Goal: Task Accomplishment & Management: Manage account settings

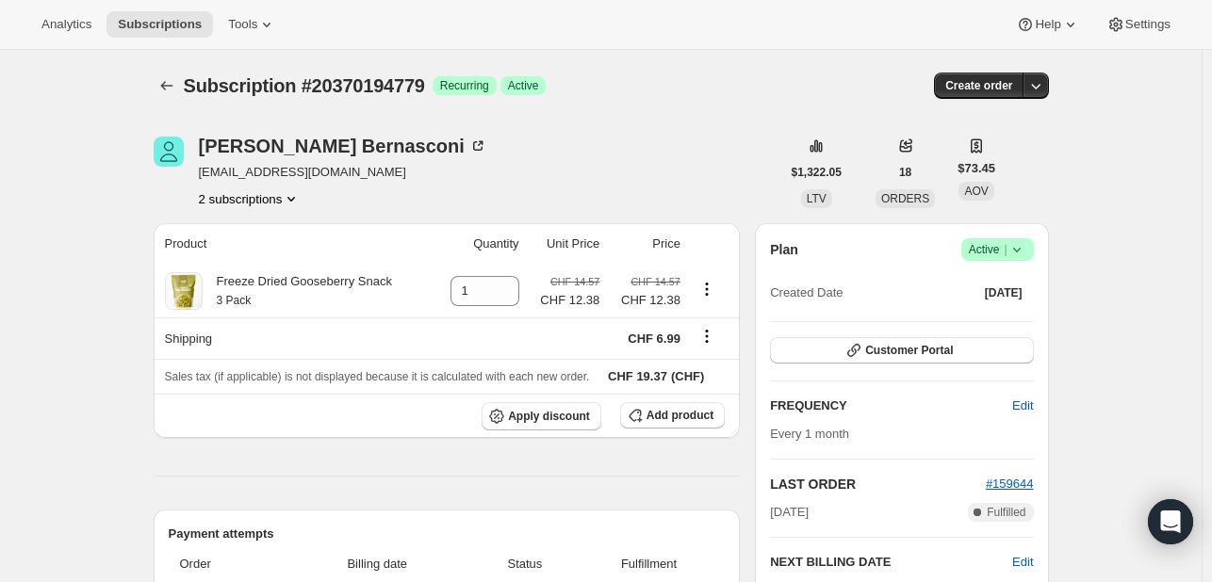
click at [1016, 257] on icon at bounding box center [1016, 249] width 19 height 19
click at [1006, 319] on span "Cancel subscription" at bounding box center [994, 318] width 106 height 14
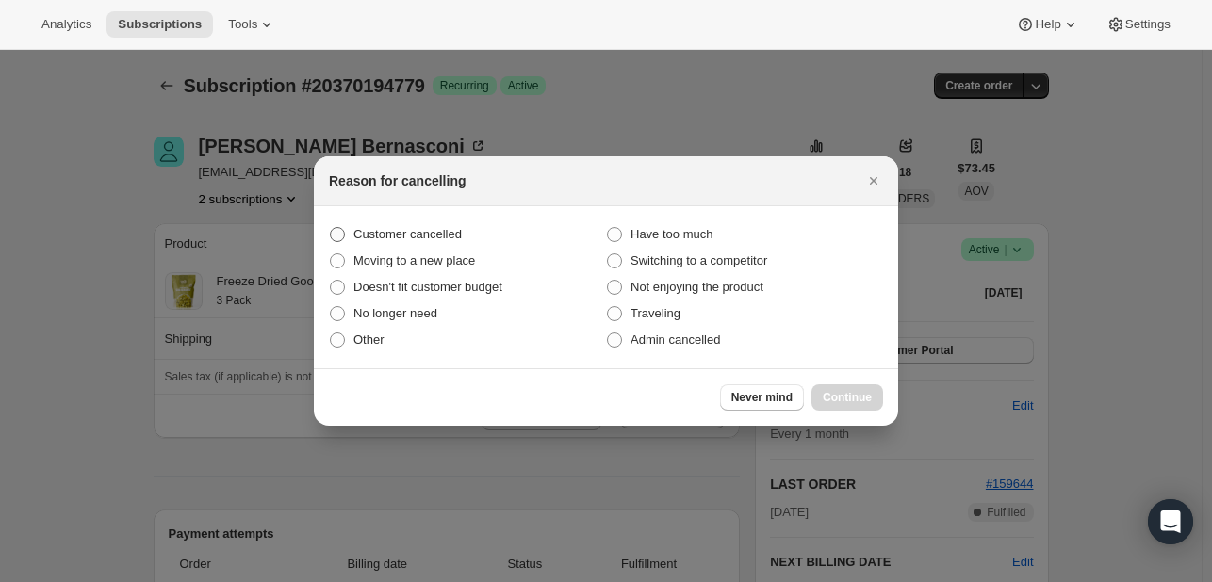
click at [386, 233] on span "Customer cancelled" at bounding box center [407, 234] width 108 height 14
click at [331, 228] on input "Customer cancelled" at bounding box center [330, 227] width 1 height 1
radio input "true"
click at [863, 401] on span "Continue" at bounding box center [847, 397] width 49 height 15
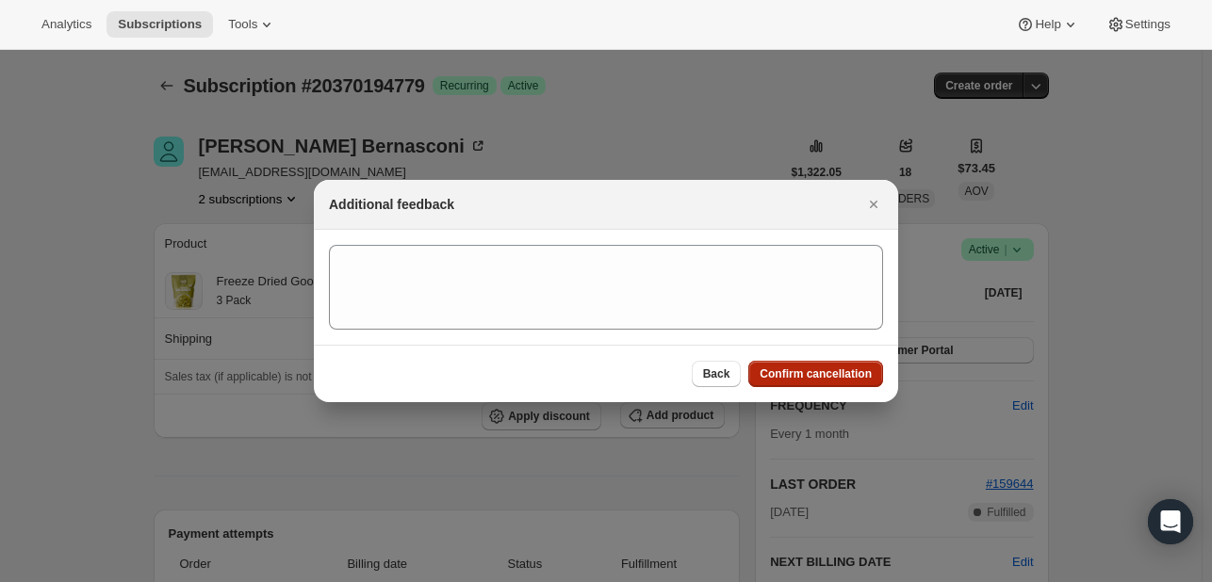
click at [783, 374] on span "Confirm cancellation" at bounding box center [816, 374] width 112 height 15
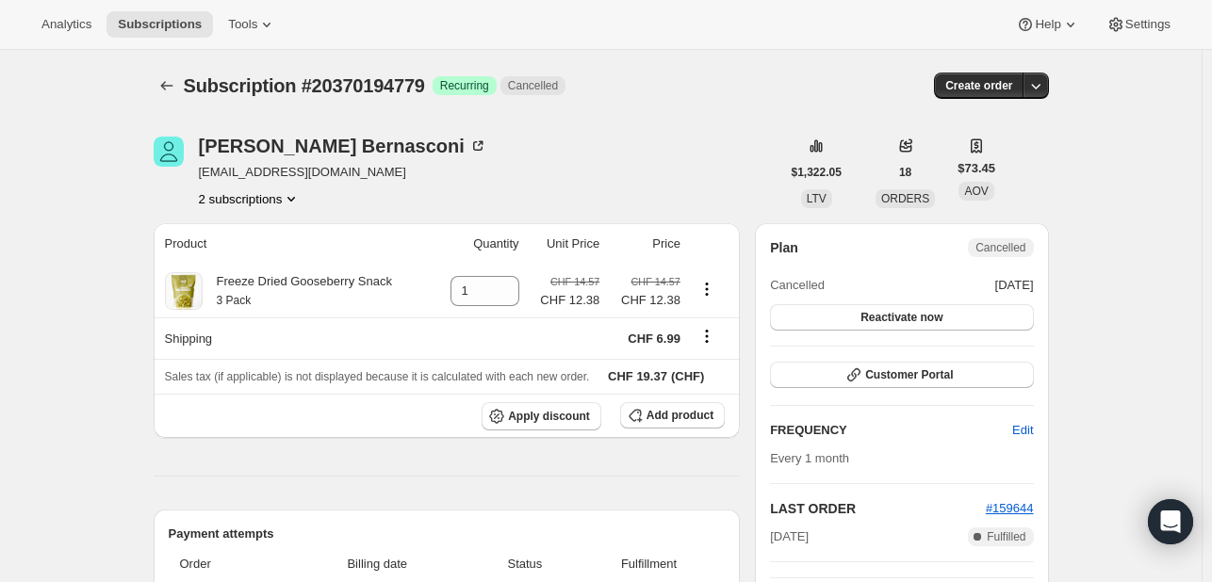
click at [268, 201] on button "2 subscriptions" at bounding box center [250, 198] width 103 height 19
click at [249, 230] on span "18524766555" at bounding box center [225, 233] width 75 height 14
click at [262, 199] on button "2 subscriptions" at bounding box center [250, 198] width 103 height 19
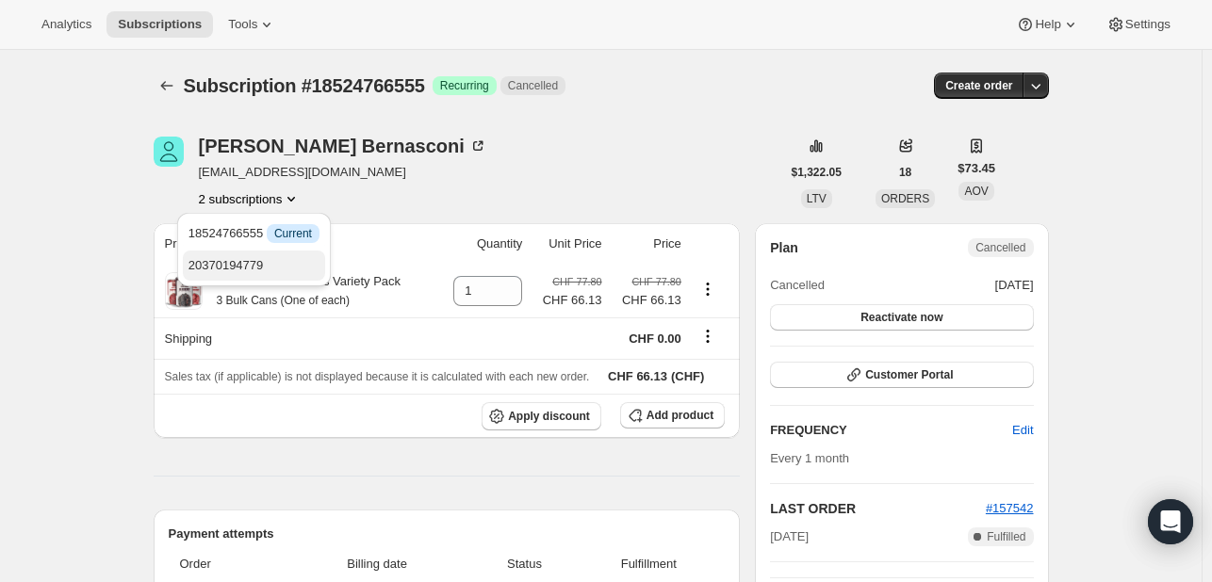
click at [241, 271] on span "20370194779" at bounding box center [225, 265] width 75 height 14
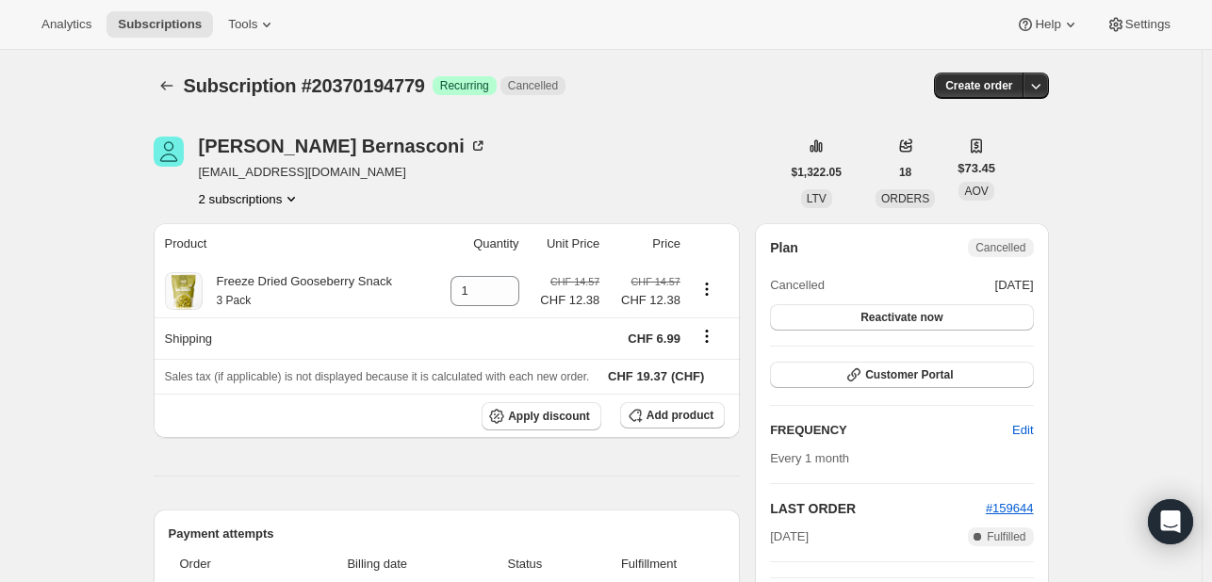
click at [219, 200] on button "2 subscriptions" at bounding box center [250, 198] width 103 height 19
click at [250, 235] on span "18524766555" at bounding box center [225, 233] width 75 height 14
